Goal: Book appointment/travel/reservation

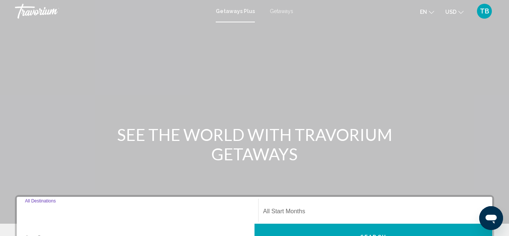
click at [117, 212] on input "Destination All Destinations" at bounding box center [137, 212] width 225 height 7
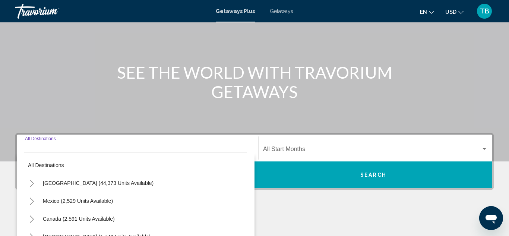
scroll to position [171, 0]
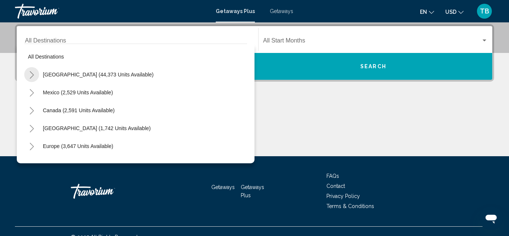
click at [34, 76] on icon "Toggle United States (44,373 units available)" at bounding box center [32, 74] width 6 height 7
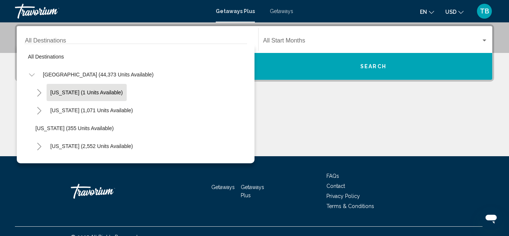
click at [71, 92] on span "[US_STATE] (1 units available)" at bounding box center [86, 92] width 73 height 6
type input "**********"
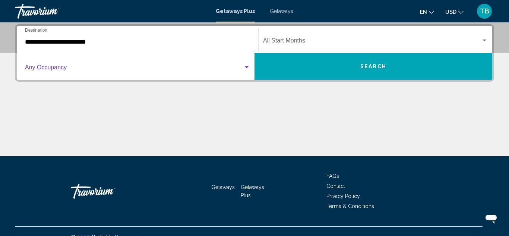
click at [86, 69] on span "Search widget" at bounding box center [134, 69] width 218 height 7
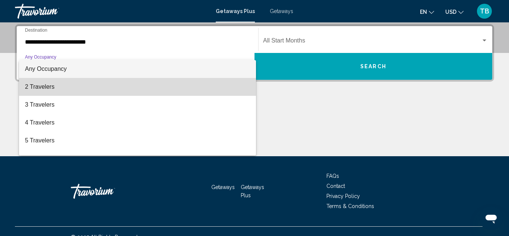
click at [73, 86] on span "2 Travelers" at bounding box center [137, 87] width 225 height 18
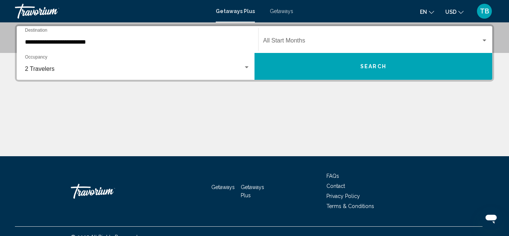
click at [274, 12] on span "Getaways" at bounding box center [281, 11] width 23 height 6
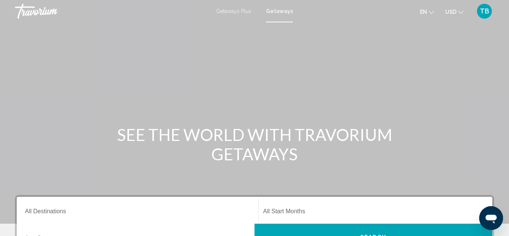
drag, startPoint x: 451, startPoint y: 116, endPoint x: 461, endPoint y: 163, distance: 47.7
click at [461, 163] on div "SEE THE WORLD WITH TRAVORIUM GETAWAYS" at bounding box center [254, 112] width 509 height 224
click at [469, 158] on div "SEE THE WORLD WITH TRAVORIUM GETAWAYS" at bounding box center [254, 144] width 509 height 39
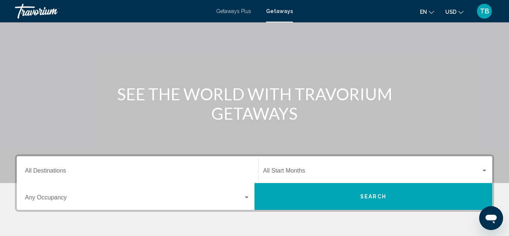
scroll to position [30, 0]
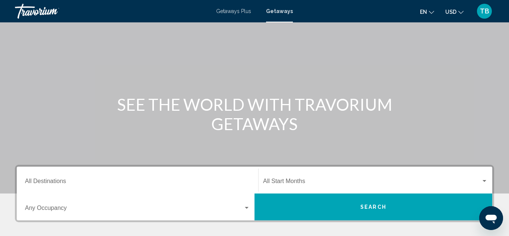
click at [234, 13] on span "Getaways Plus" at bounding box center [233, 11] width 35 height 6
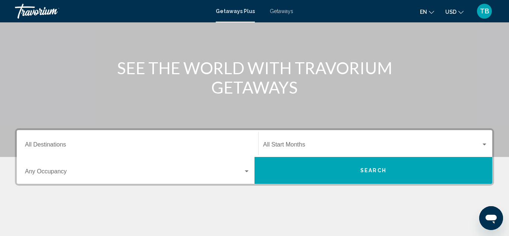
scroll to position [75, 0]
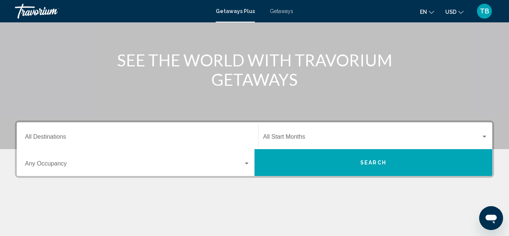
click at [34, 140] on input "Destination All Destinations" at bounding box center [137, 138] width 225 height 7
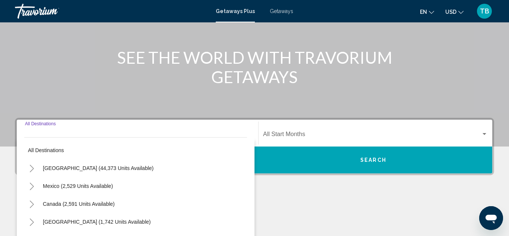
click at [34, 161] on button "Toggle United States (44,373 units available)" at bounding box center [31, 168] width 15 height 15
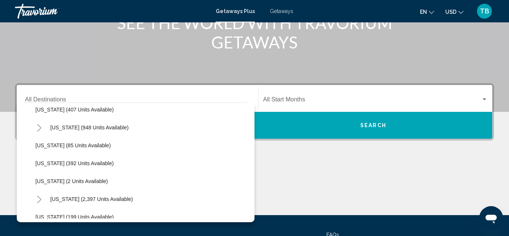
scroll to position [343, 0]
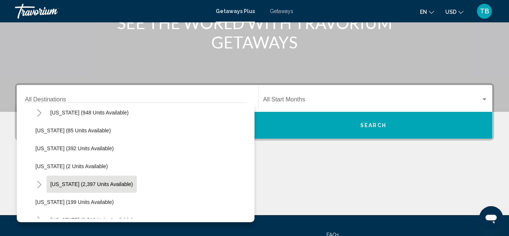
click at [83, 183] on span "[US_STATE] (2,397 units available)" at bounding box center [91, 184] width 83 height 6
type input "**********"
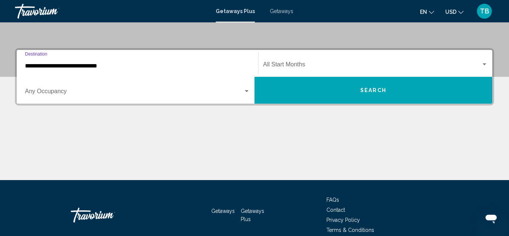
scroll to position [171, 0]
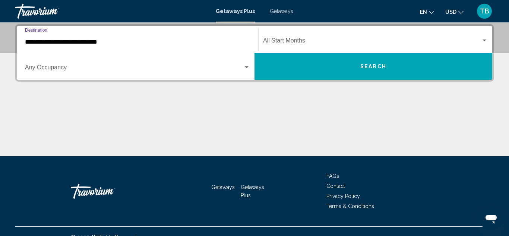
click at [339, 57] on button "Search" at bounding box center [373, 66] width 238 height 27
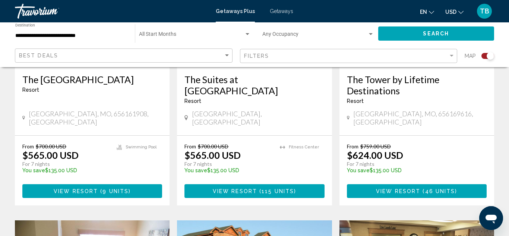
scroll to position [358, 0]
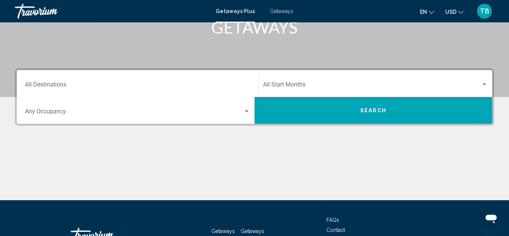
scroll to position [134, 0]
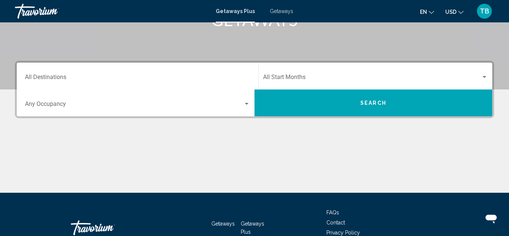
click at [56, 79] on input "Destination All Destinations" at bounding box center [137, 78] width 225 height 7
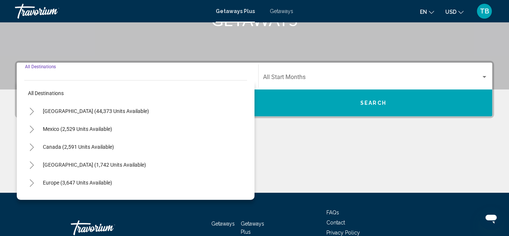
scroll to position [171, 0]
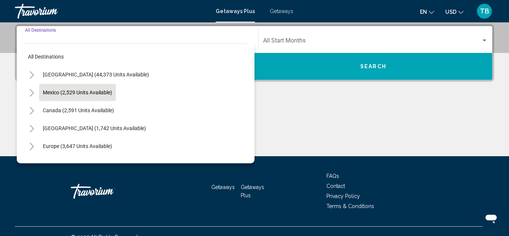
click at [58, 89] on span "Mexico (2,529 units available)" at bounding box center [77, 92] width 69 height 6
type input "**********"
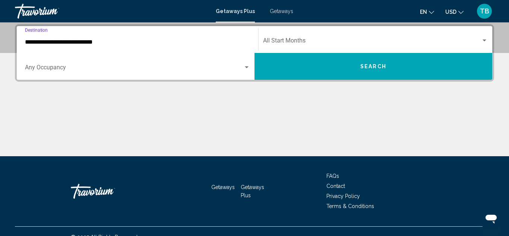
click at [322, 66] on button "Search" at bounding box center [373, 66] width 238 height 27
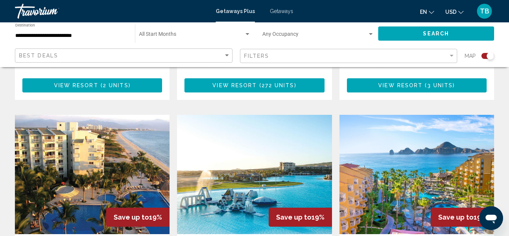
scroll to position [745, 0]
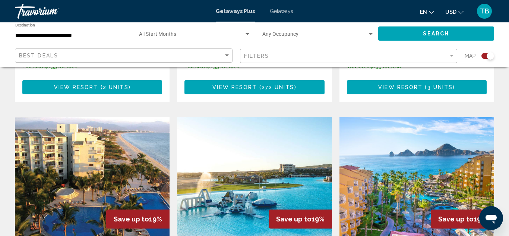
click at [276, 11] on span "Getaways" at bounding box center [281, 11] width 23 height 6
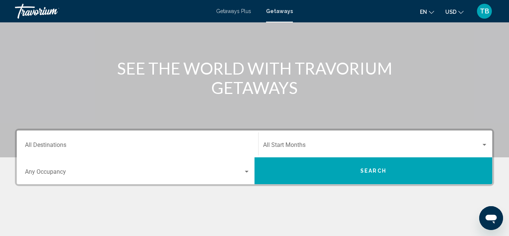
scroll to position [75, 0]
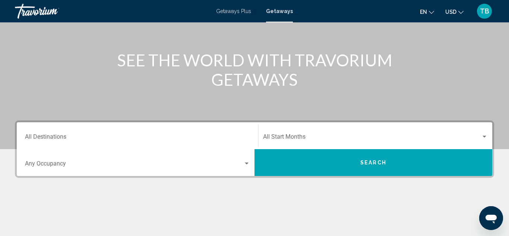
click at [69, 136] on input "Destination All Destinations" at bounding box center [137, 138] width 225 height 7
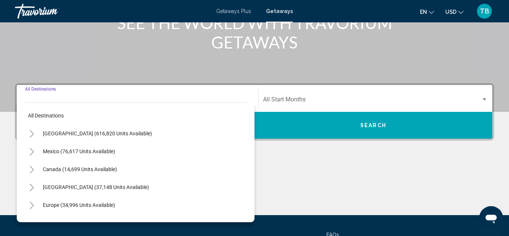
scroll to position [171, 0]
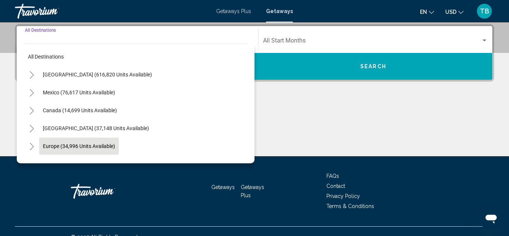
click at [99, 148] on span "Europe (34,996 units available)" at bounding box center [79, 146] width 72 height 6
type input "**********"
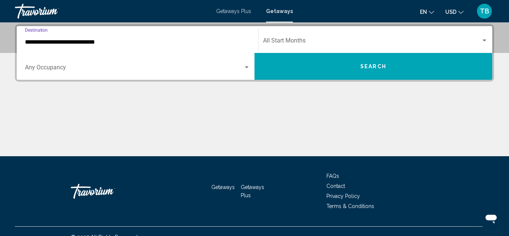
click at [295, 67] on button "Search" at bounding box center [373, 66] width 238 height 27
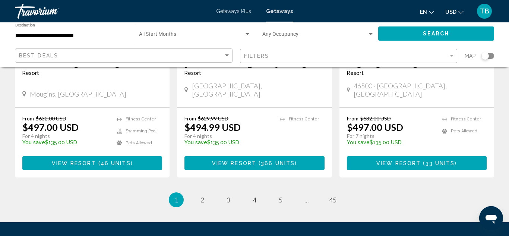
scroll to position [984, 0]
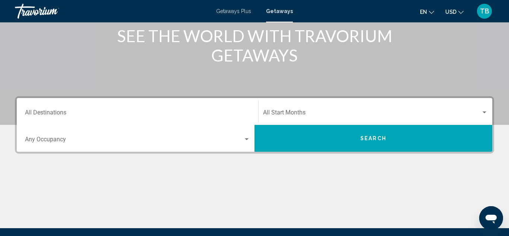
scroll to position [104, 0]
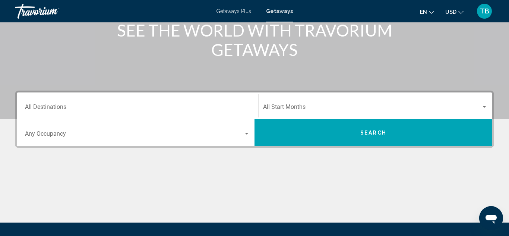
click at [377, 131] on span "Search" at bounding box center [373, 133] width 26 height 6
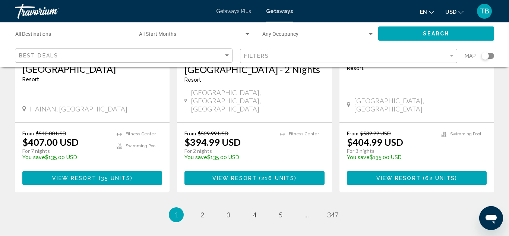
scroll to position [1024, 0]
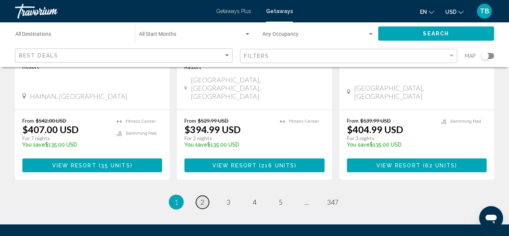
click at [204, 198] on span "2" at bounding box center [202, 202] width 4 height 8
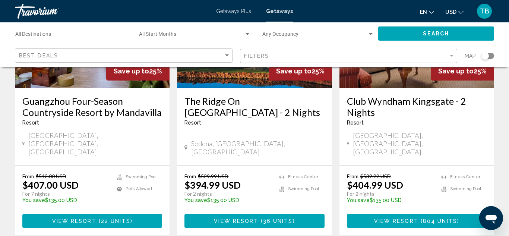
scroll to position [954, 0]
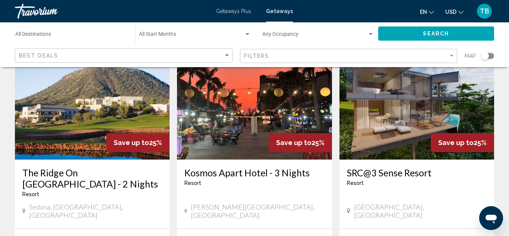
scroll to position [60, 0]
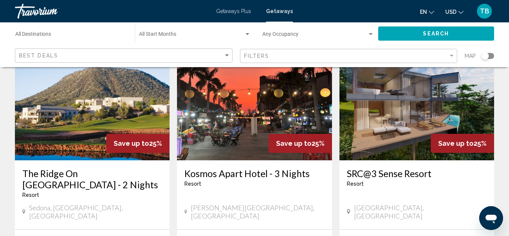
click at [138, 127] on img "Main content" at bounding box center [92, 100] width 155 height 119
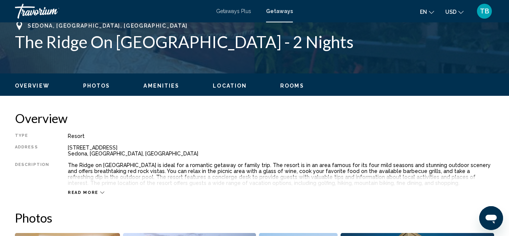
scroll to position [320, 0]
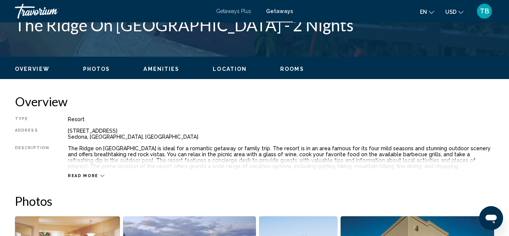
click at [92, 70] on span "Photos" at bounding box center [96, 69] width 27 height 6
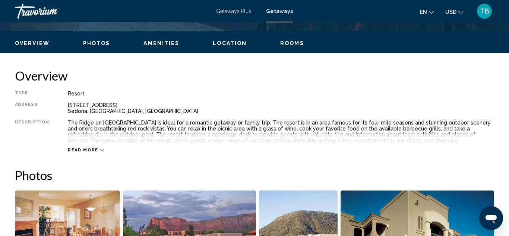
scroll to position [349, 0]
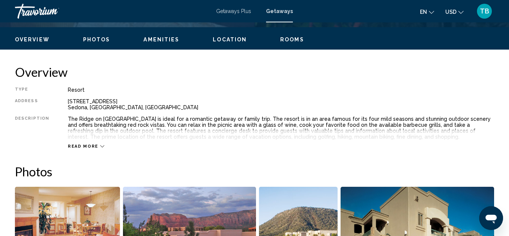
click at [165, 41] on span "Amenities" at bounding box center [161, 40] width 36 height 6
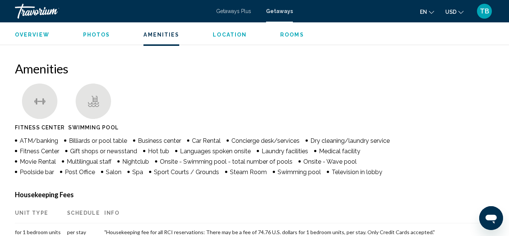
scroll to position [698, 0]
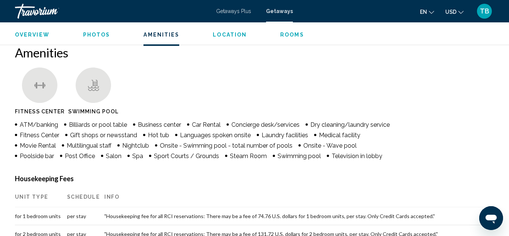
click at [223, 38] on div "Overview Photos Amenities Location Rooms Search" at bounding box center [254, 33] width 509 height 23
click at [224, 35] on span "Location" at bounding box center [230, 35] width 34 height 6
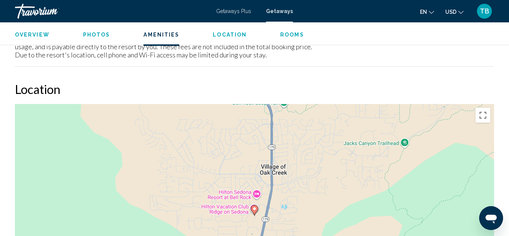
scroll to position [1132, 0]
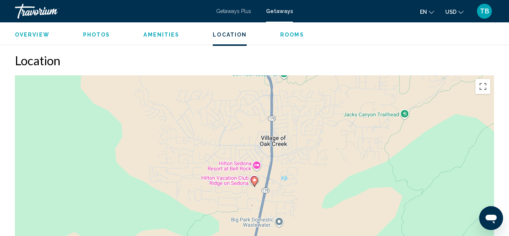
click at [283, 35] on span "Rooms" at bounding box center [292, 35] width 24 height 6
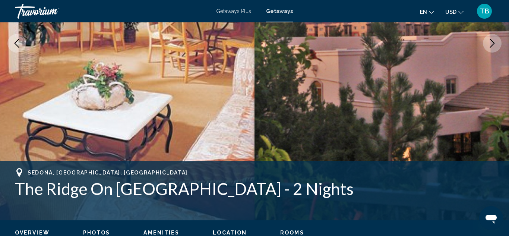
scroll to position [126, 0]
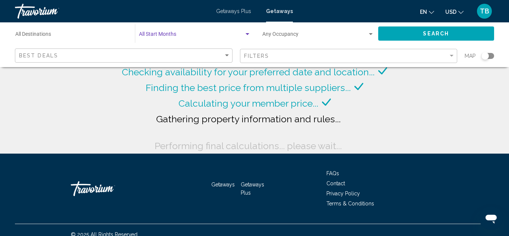
click at [147, 33] on span "Search widget" at bounding box center [191, 36] width 105 height 6
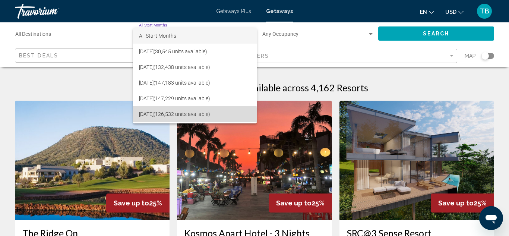
click at [172, 116] on span "[DATE] (126,532 units available)" at bounding box center [195, 114] width 112 height 16
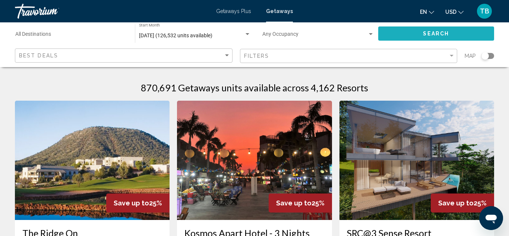
click at [399, 39] on button "Search" at bounding box center [436, 33] width 116 height 14
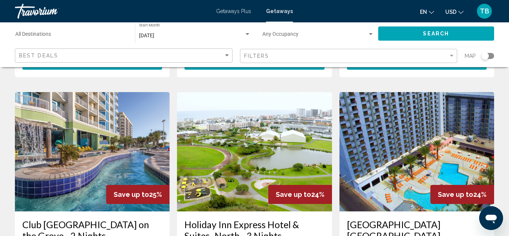
scroll to position [835, 0]
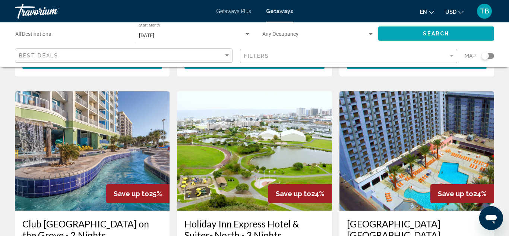
click at [95, 143] on img "Main content" at bounding box center [92, 150] width 155 height 119
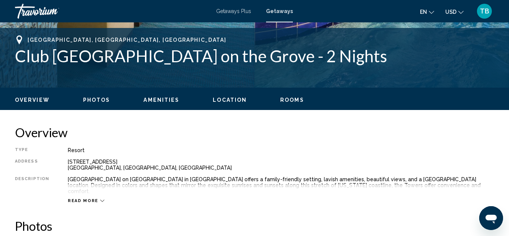
scroll to position [290, 0]
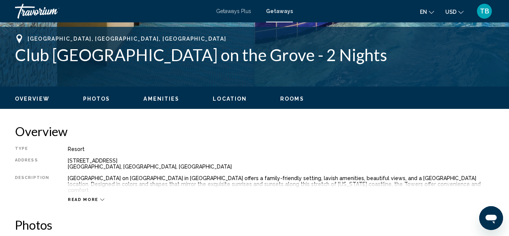
click at [96, 97] on span "Photos" at bounding box center [96, 99] width 27 height 6
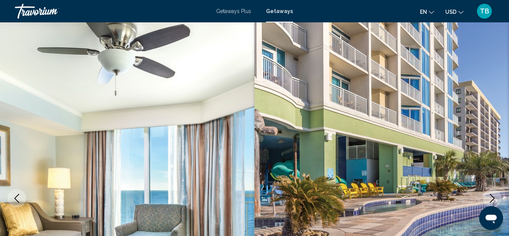
scroll to position [0, 0]
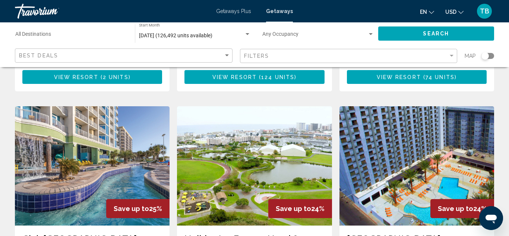
scroll to position [835, 0]
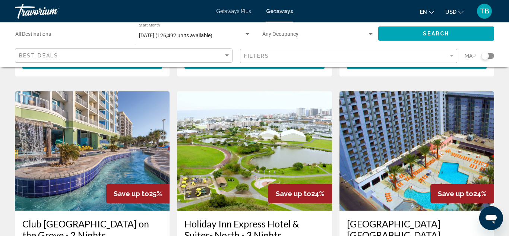
click at [91, 104] on img "Main content" at bounding box center [92, 150] width 155 height 119
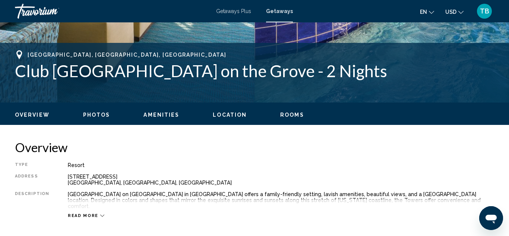
scroll to position [275, 0]
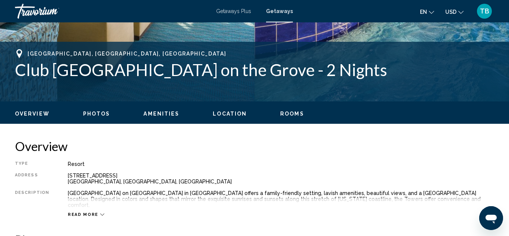
click at [101, 112] on span "Photos" at bounding box center [96, 114] width 27 height 6
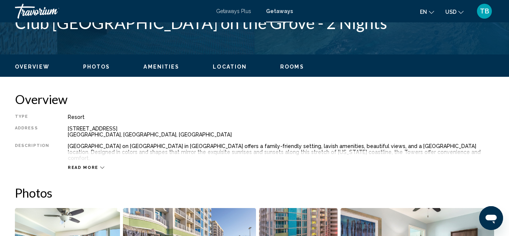
scroll to position [307, 0]
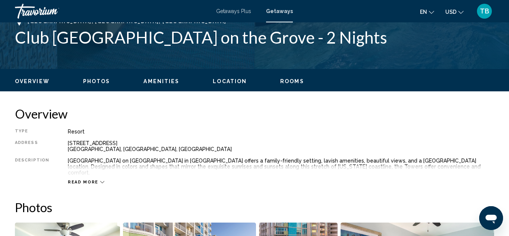
click at [155, 83] on span "Amenities" at bounding box center [161, 81] width 36 height 6
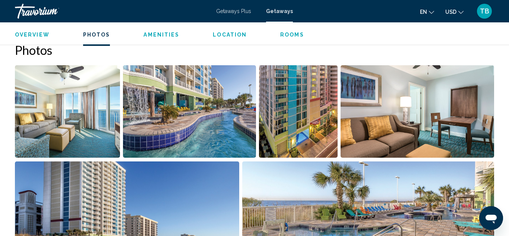
scroll to position [462, 0]
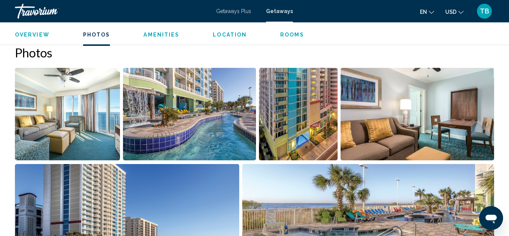
click at [228, 37] on span "Location" at bounding box center [230, 35] width 34 height 6
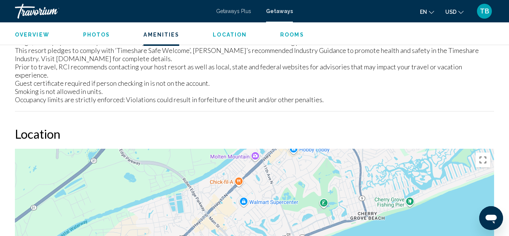
scroll to position [1178, 0]
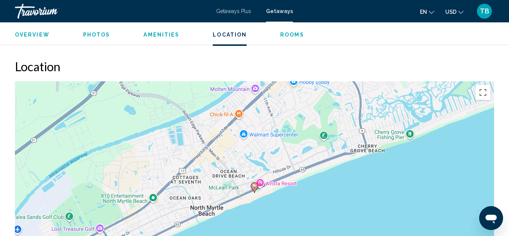
click at [280, 32] on span "Rooms" at bounding box center [292, 35] width 24 height 6
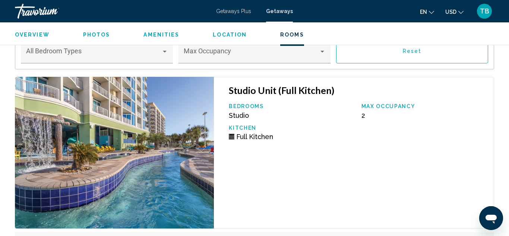
scroll to position [1498, 0]
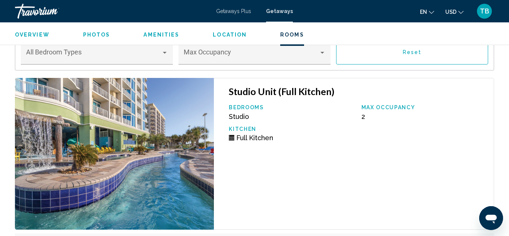
click at [235, 13] on span "Getaways Plus" at bounding box center [233, 11] width 35 height 6
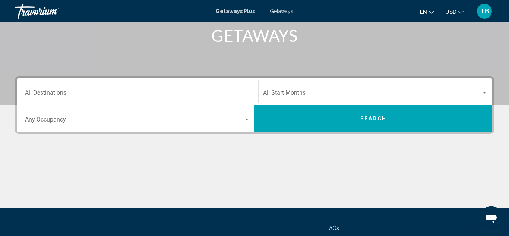
scroll to position [119, 0]
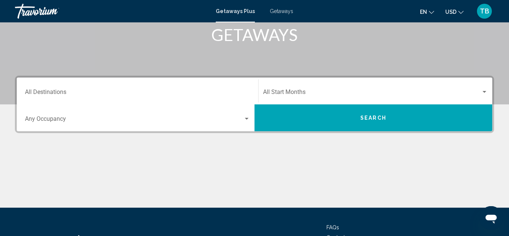
click at [484, 89] on div "Search widget" at bounding box center [484, 92] width 7 height 6
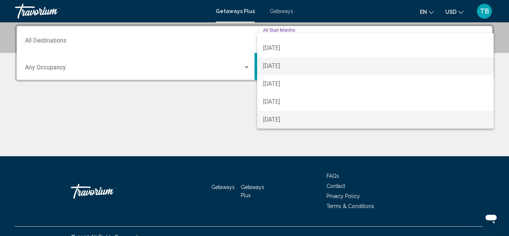
scroll to position [66, 0]
click at [296, 67] on span "[DATE]" at bounding box center [375, 66] width 225 height 18
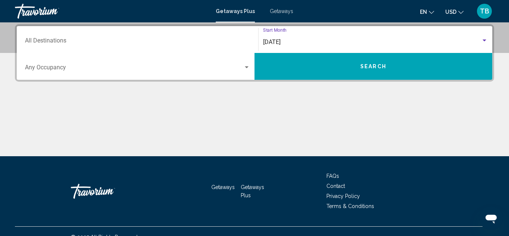
click at [248, 67] on div "Search widget" at bounding box center [247, 67] width 4 height 2
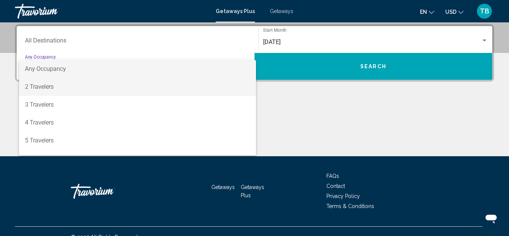
click at [157, 90] on span "2 Travelers" at bounding box center [137, 87] width 225 height 18
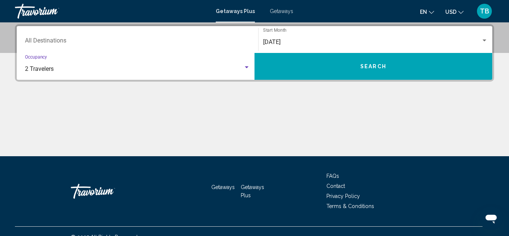
click at [309, 64] on button "Search" at bounding box center [373, 66] width 238 height 27
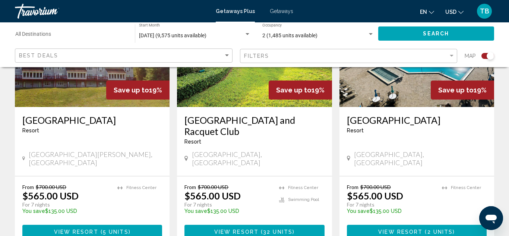
scroll to position [1163, 0]
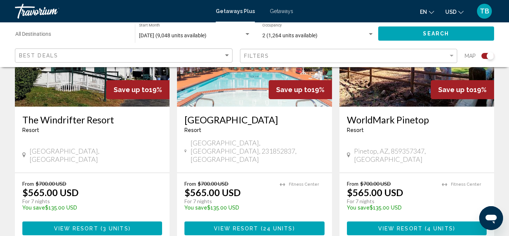
scroll to position [1163, 0]
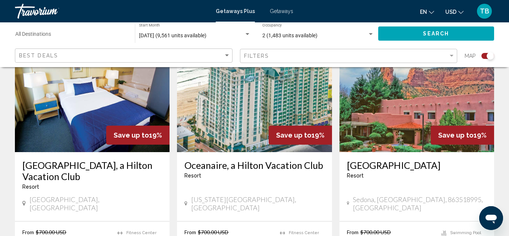
scroll to position [298, 0]
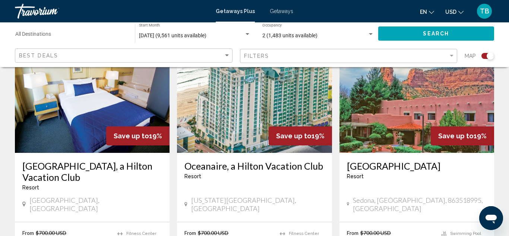
click at [247, 124] on img "Main content" at bounding box center [254, 93] width 155 height 119
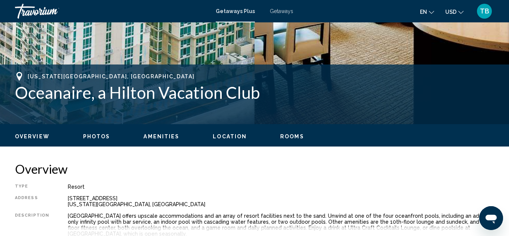
scroll to position [275, 0]
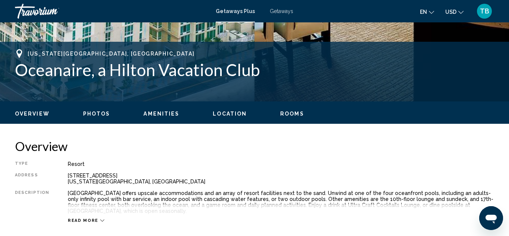
click at [223, 114] on span "Location" at bounding box center [230, 114] width 34 height 6
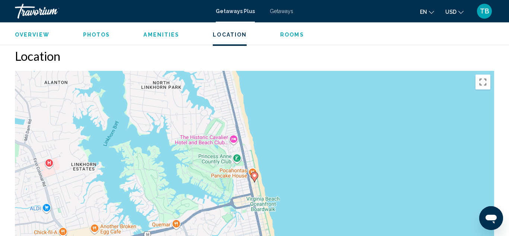
scroll to position [1039, 0]
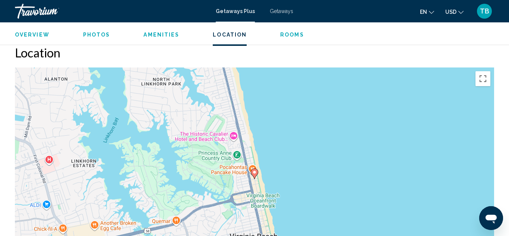
click at [287, 37] on span "Rooms" at bounding box center [292, 35] width 24 height 6
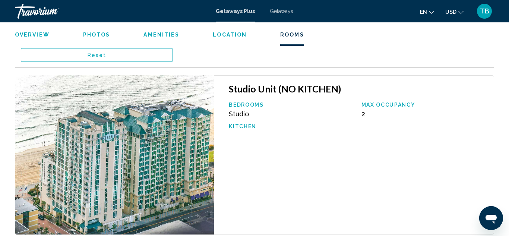
scroll to position [1351, 0]
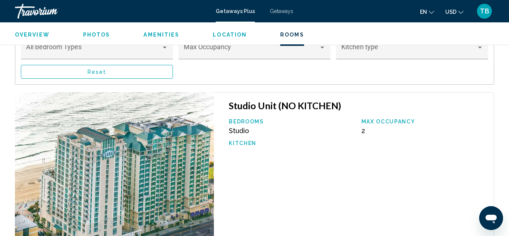
click at [237, 12] on span "Getaways Plus" at bounding box center [235, 11] width 39 height 6
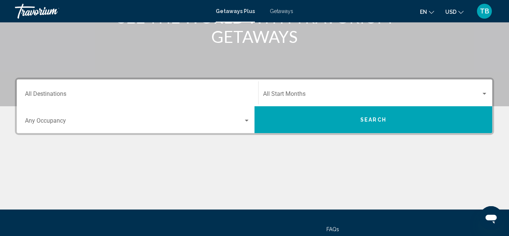
scroll to position [119, 0]
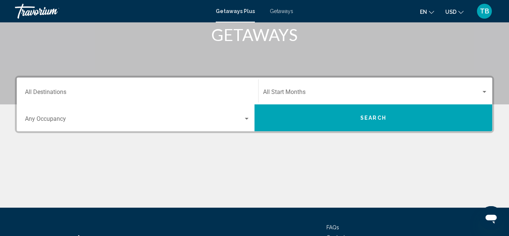
click at [486, 92] on div "Search widget" at bounding box center [485, 92] width 4 height 2
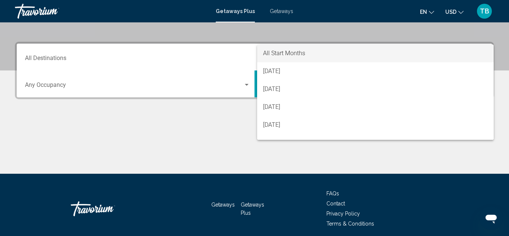
scroll to position [171, 0]
